Goal: Contribute content

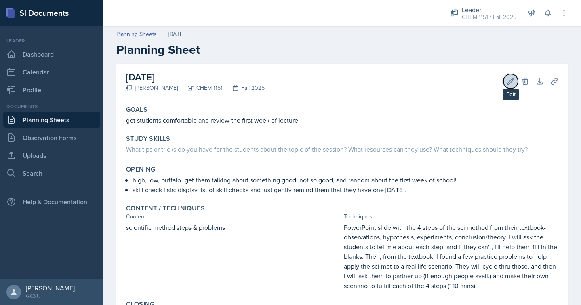
click at [513, 82] on icon at bounding box center [511, 81] width 8 height 8
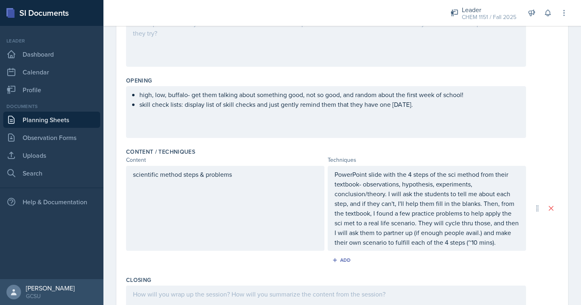
scroll to position [277, 0]
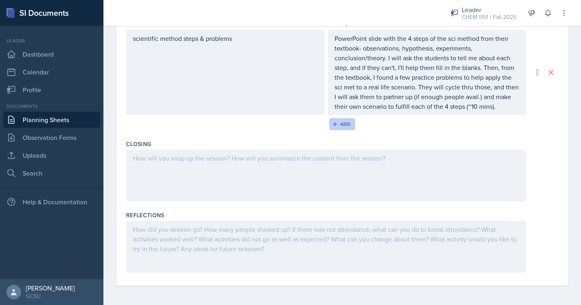
click at [339, 123] on div "Add" at bounding box center [342, 124] width 17 height 6
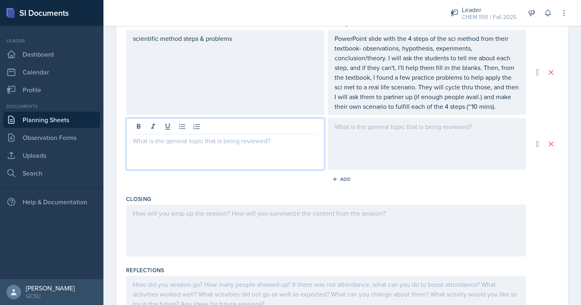
click at [266, 131] on div at bounding box center [225, 144] width 198 height 52
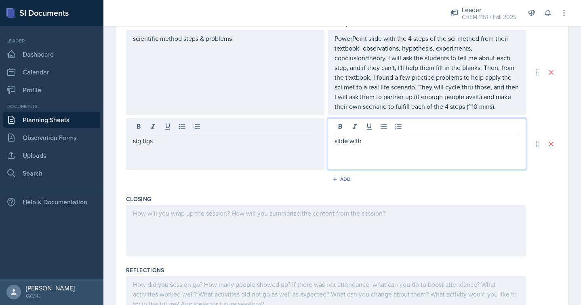
click at [169, 150] on div "sig figs" at bounding box center [225, 144] width 198 height 52
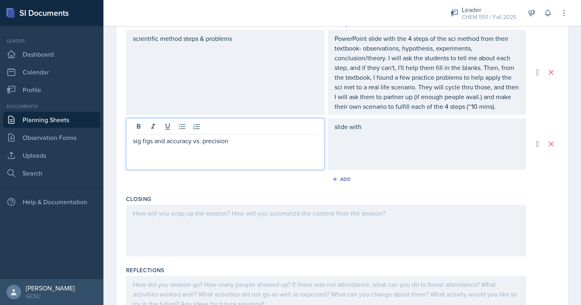
click at [379, 137] on div "slide with" at bounding box center [427, 144] width 198 height 52
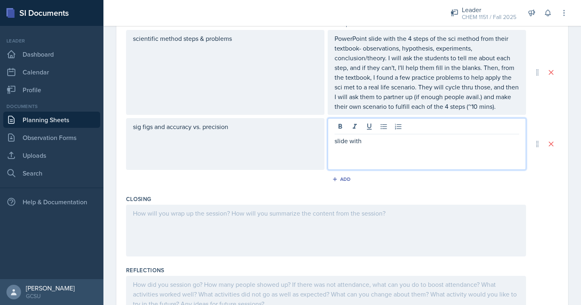
scroll to position [291, 0]
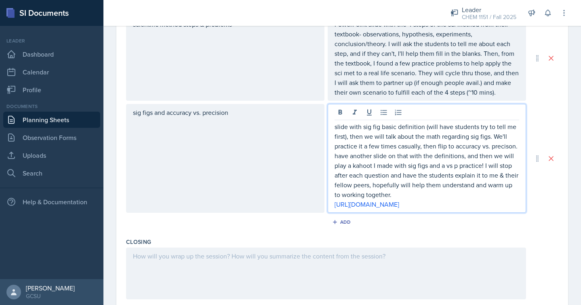
drag, startPoint x: 501, startPoint y: 215, endPoint x: 500, endPoint y: 211, distance: 4.1
click at [500, 209] on p "[URL][DOMAIN_NAME]" at bounding box center [427, 204] width 185 height 10
click at [501, 209] on p "[URL][DOMAIN_NAME]" at bounding box center [427, 204] width 185 height 10
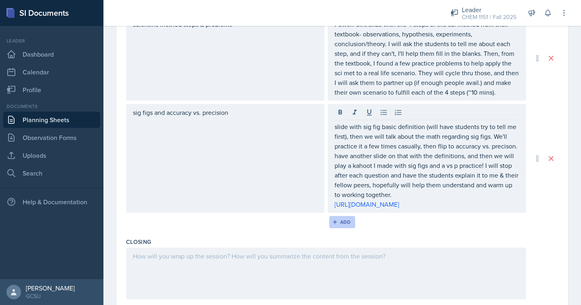
click at [341, 225] on div "Add" at bounding box center [342, 222] width 17 height 6
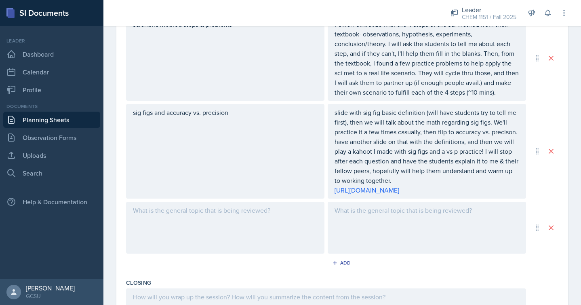
click at [255, 220] on div at bounding box center [225, 228] width 198 height 52
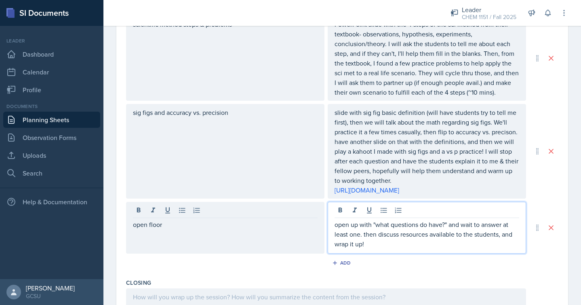
drag, startPoint x: 377, startPoint y: 255, endPoint x: 363, endPoint y: 247, distance: 16.6
click at [363, 247] on p "open up with "what questions do have?" and wait to answer at least one. then di…" at bounding box center [427, 233] width 185 height 29
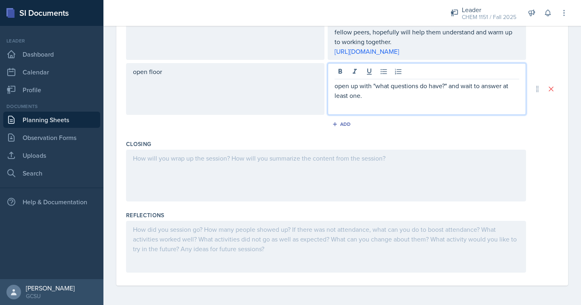
click at [270, 155] on div at bounding box center [326, 176] width 400 height 52
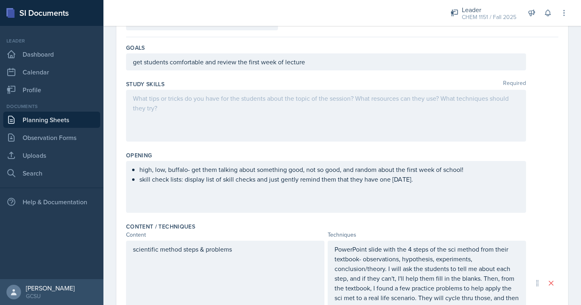
scroll to position [0, 0]
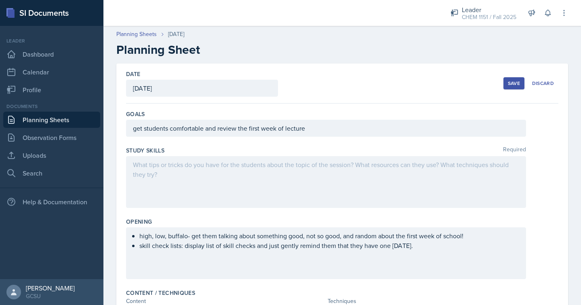
click at [271, 186] on div at bounding box center [326, 182] width 400 height 52
click at [517, 86] on div "Save" at bounding box center [514, 83] width 12 height 6
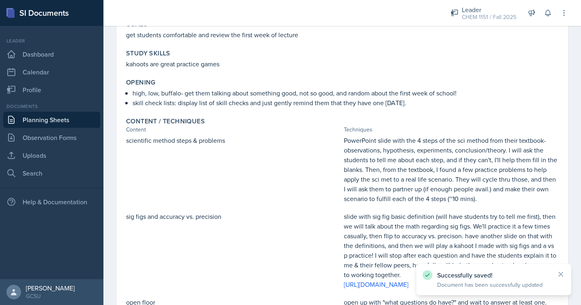
scroll to position [232, 0]
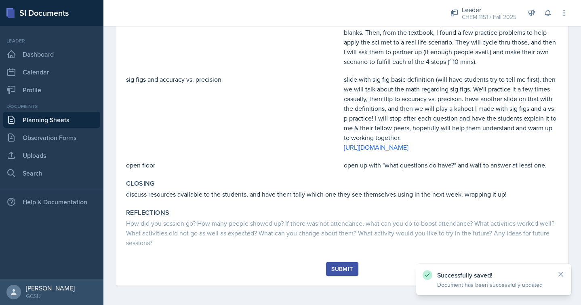
click at [335, 267] on div "Submit" at bounding box center [341, 269] width 21 height 6
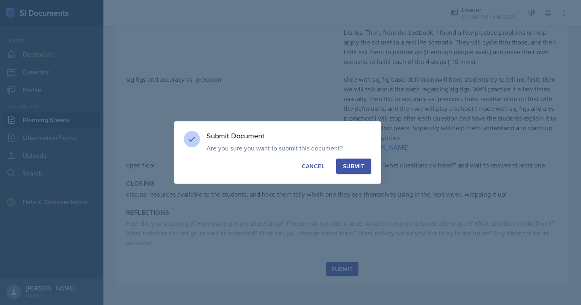
click at [358, 163] on div "Submit" at bounding box center [353, 166] width 21 height 8
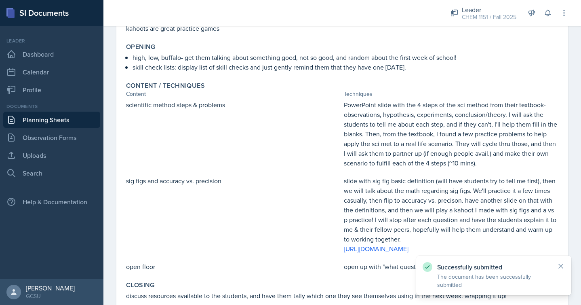
scroll to position [0, 0]
